Goal: Transaction & Acquisition: Purchase product/service

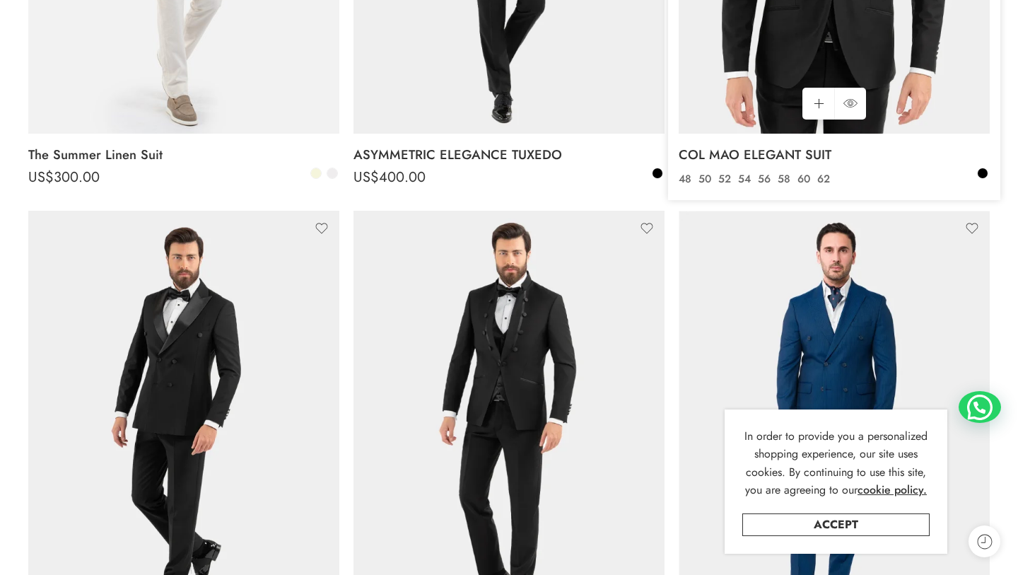
scroll to position [621, 0]
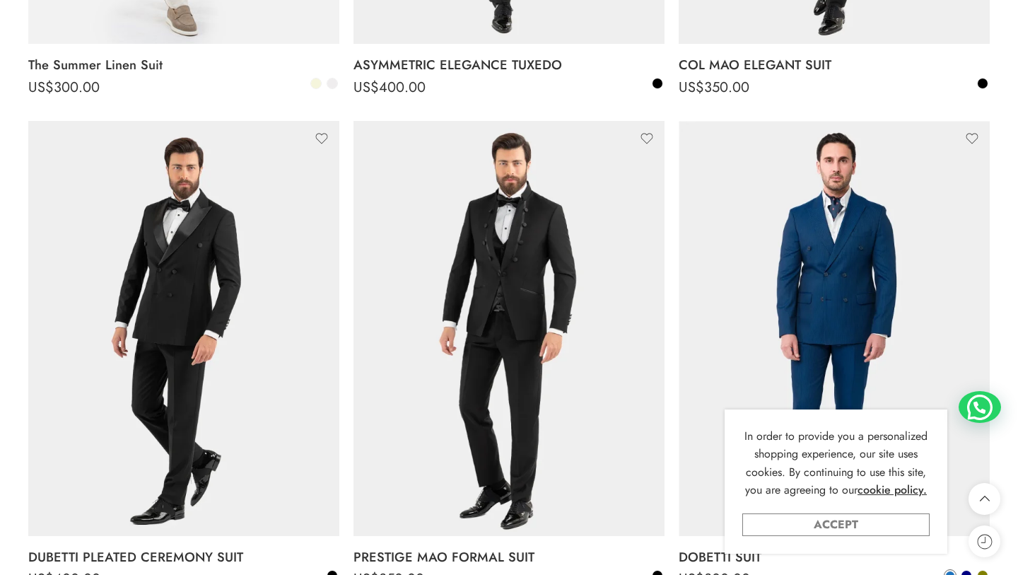
click at [827, 523] on link "Accept" at bounding box center [835, 524] width 187 height 23
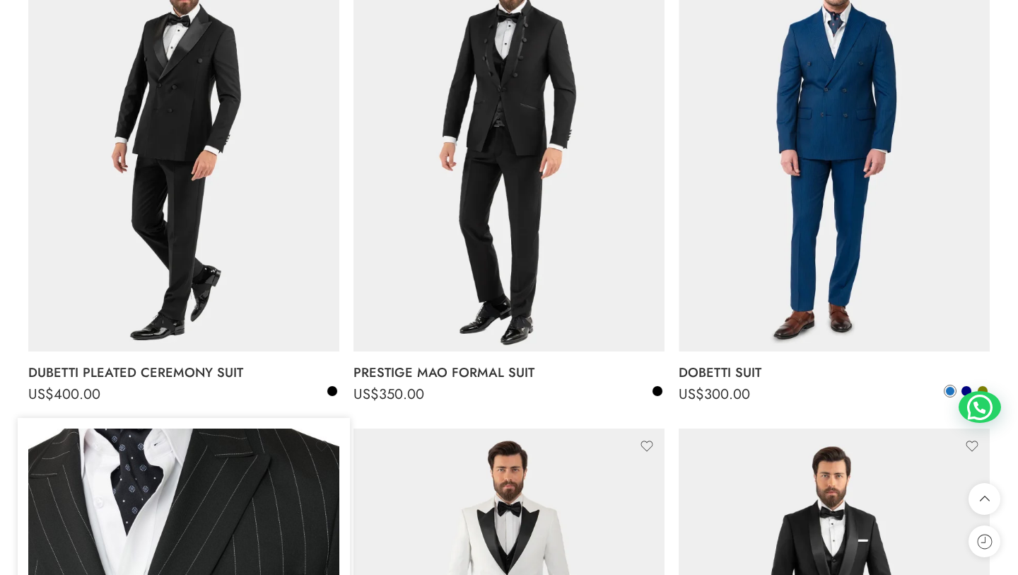
scroll to position [716, 0]
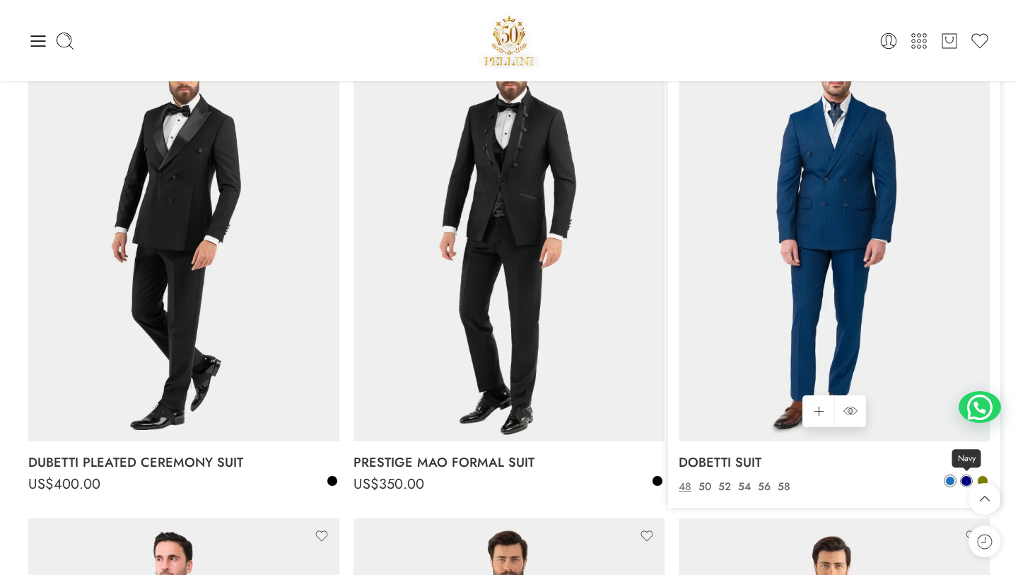
click at [963, 480] on span at bounding box center [966, 481] width 10 height 10
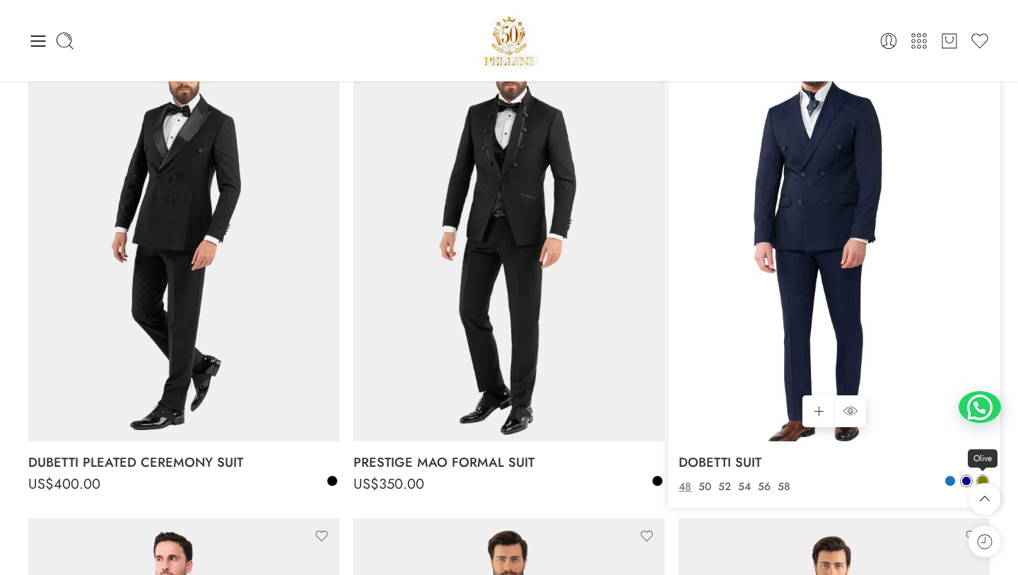
click at [981, 478] on span at bounding box center [983, 481] width 10 height 10
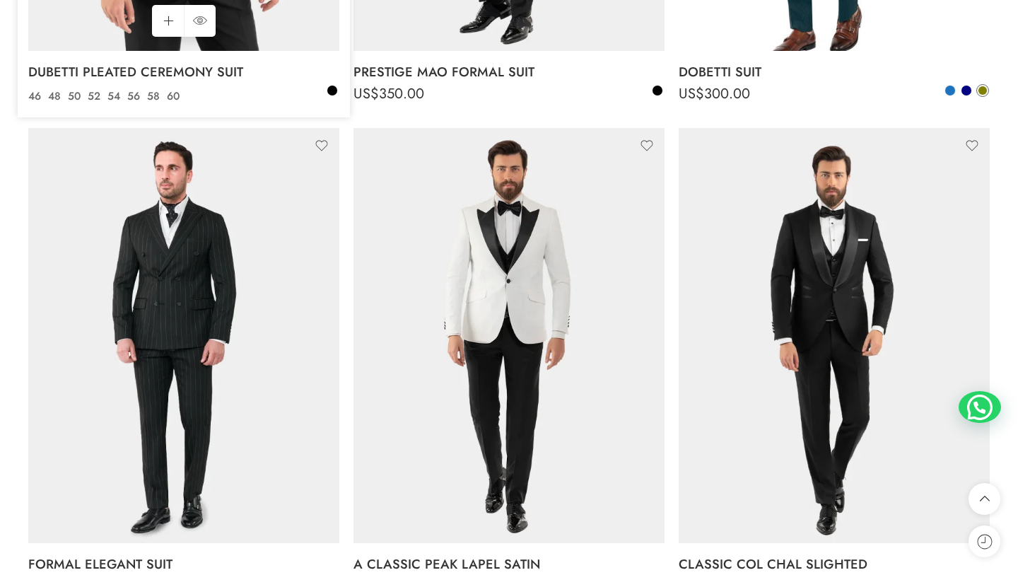
scroll to position [1224, 0]
